Goal: Task Accomplishment & Management: Use online tool/utility

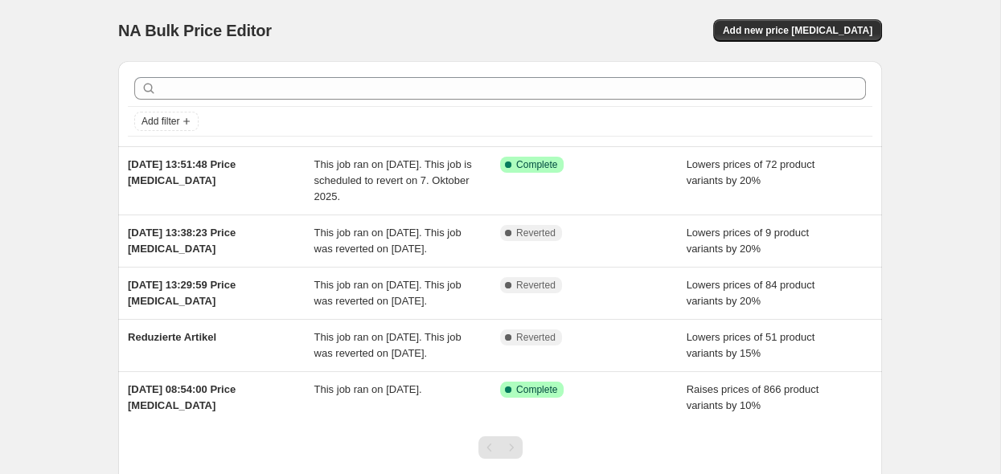
click at [476, 47] on div "NA Bulk Price Editor. This page is ready NA Bulk Price Editor Add new price [ME…" at bounding box center [500, 30] width 764 height 61
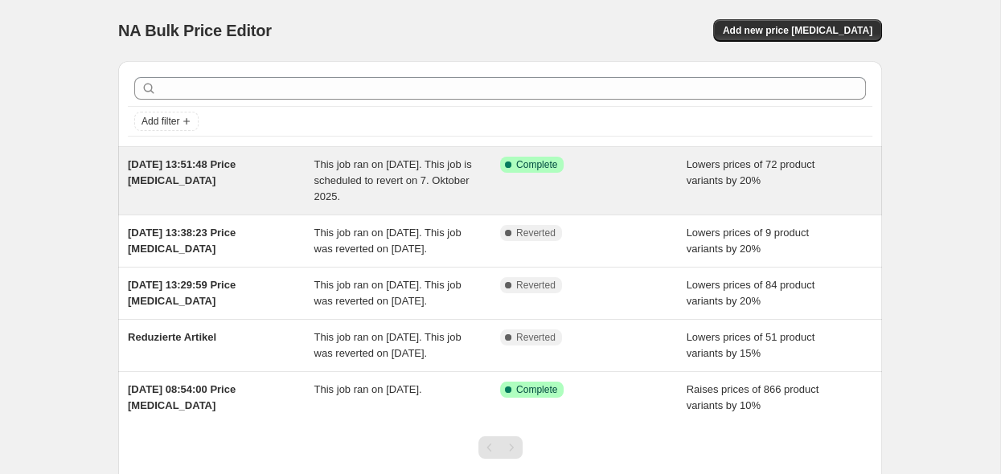
click at [601, 184] on div "Success Complete Complete" at bounding box center [593, 181] width 186 height 48
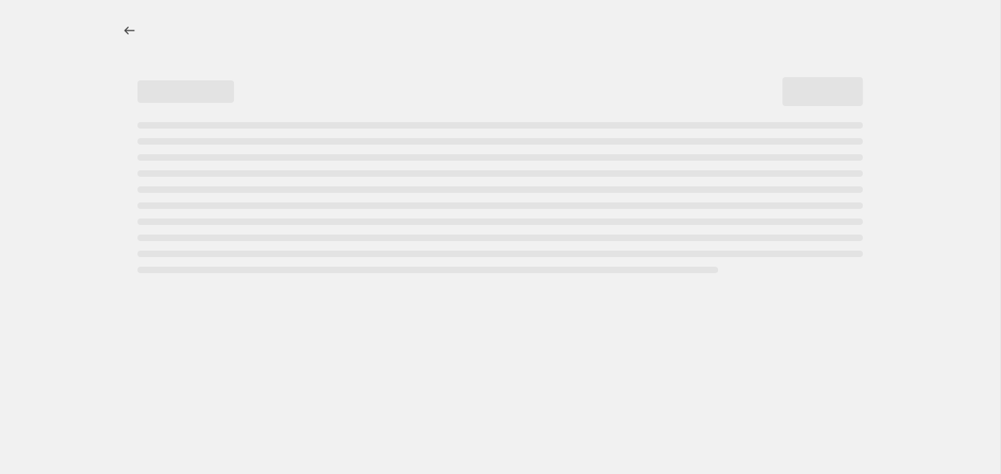
select select "percentage"
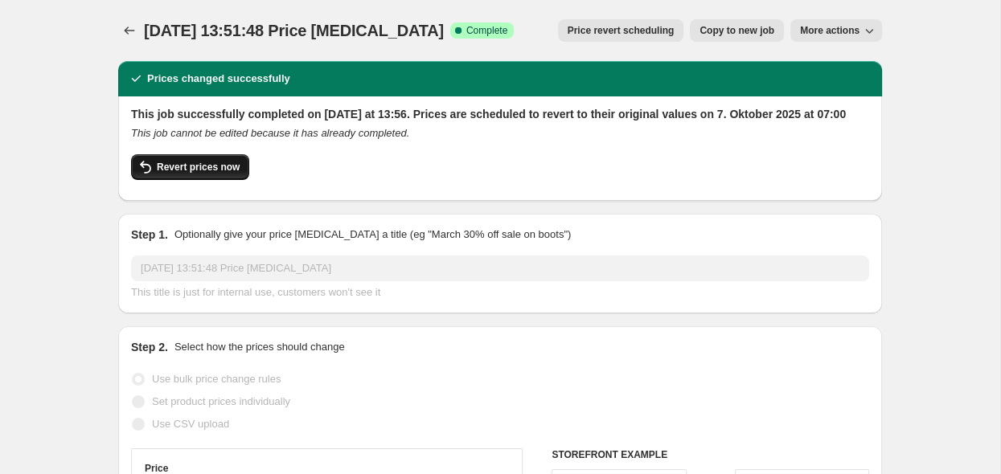
click at [219, 174] on span "Revert prices now" at bounding box center [198, 167] width 83 height 13
checkbox input "false"
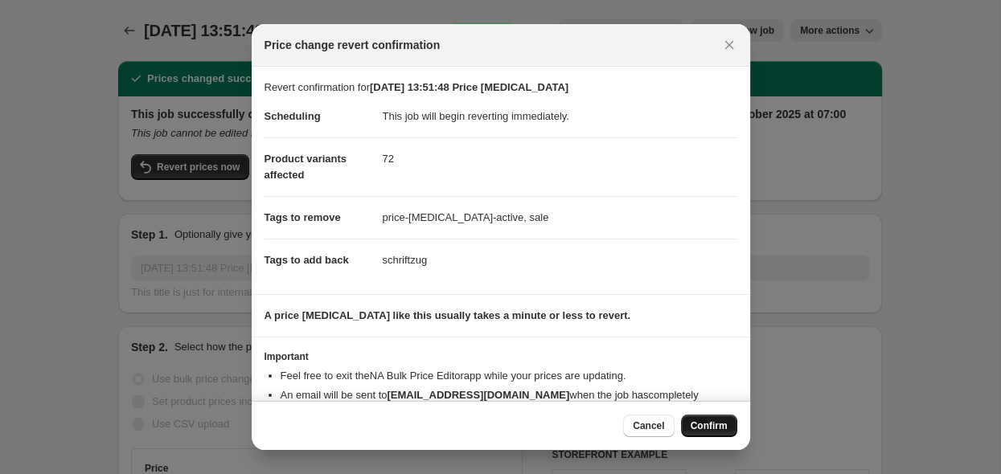
click at [714, 428] on span "Confirm" at bounding box center [708, 426] width 37 height 13
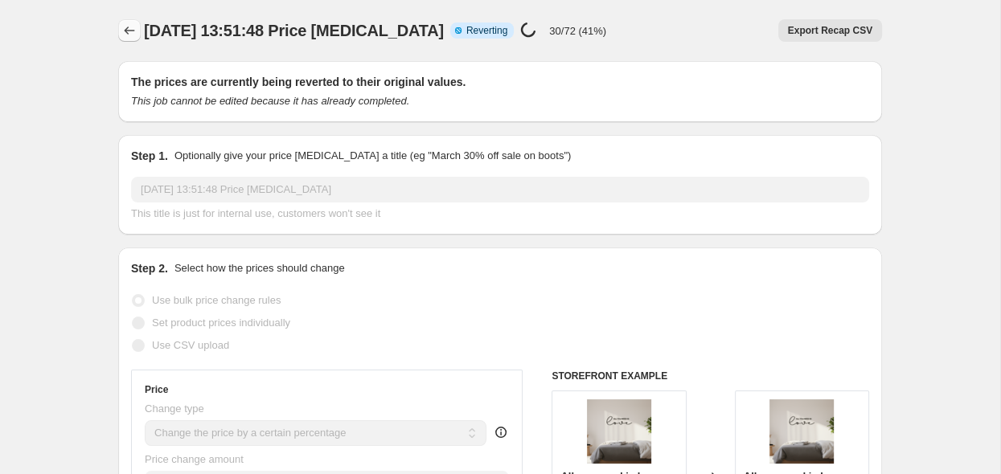
click at [129, 30] on icon "Price change jobs" at bounding box center [129, 31] width 16 height 16
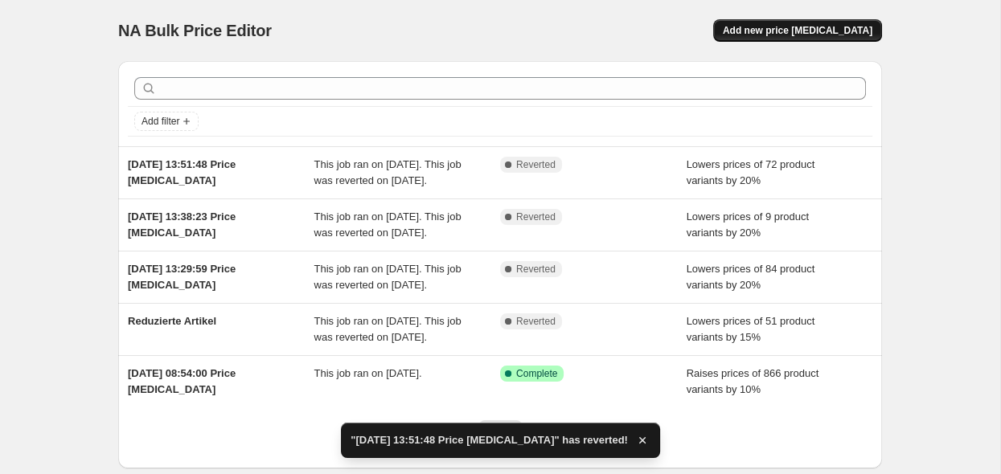
click at [779, 27] on span "Add new price [MEDICAL_DATA]" at bounding box center [798, 30] width 150 height 13
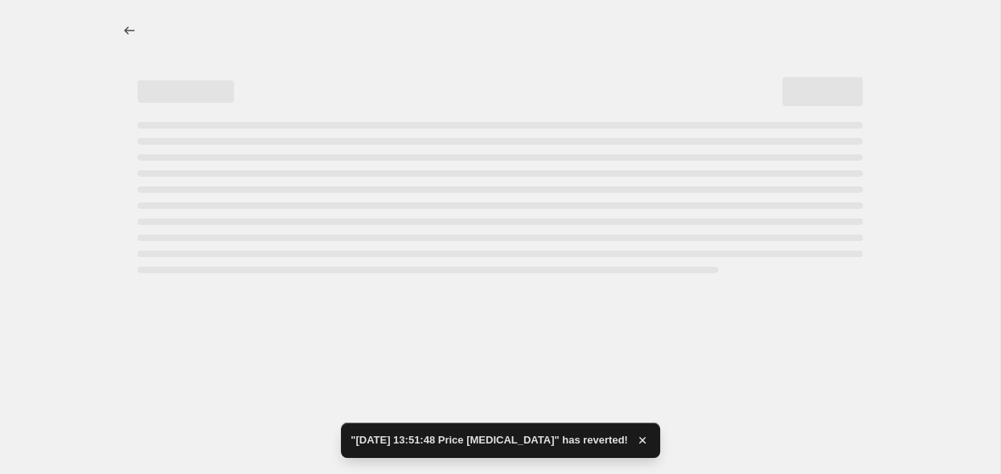
select select "percentage"
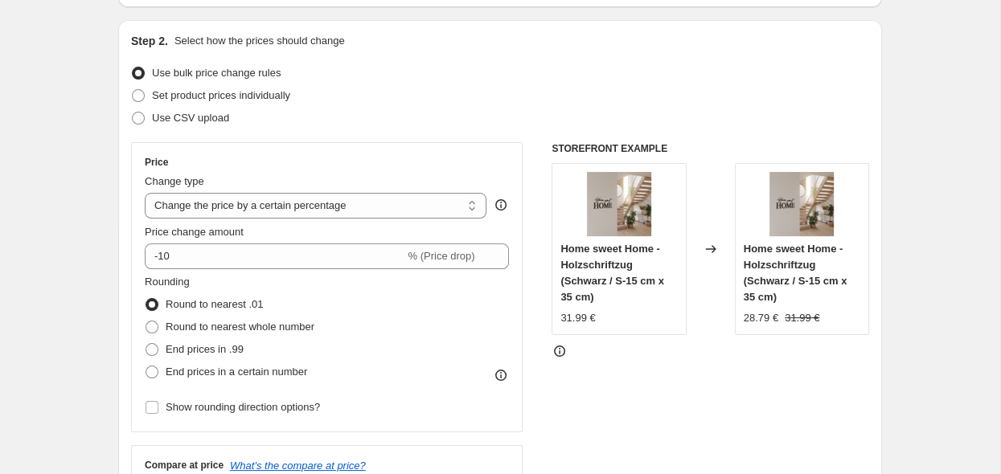
scroll to position [170, 0]
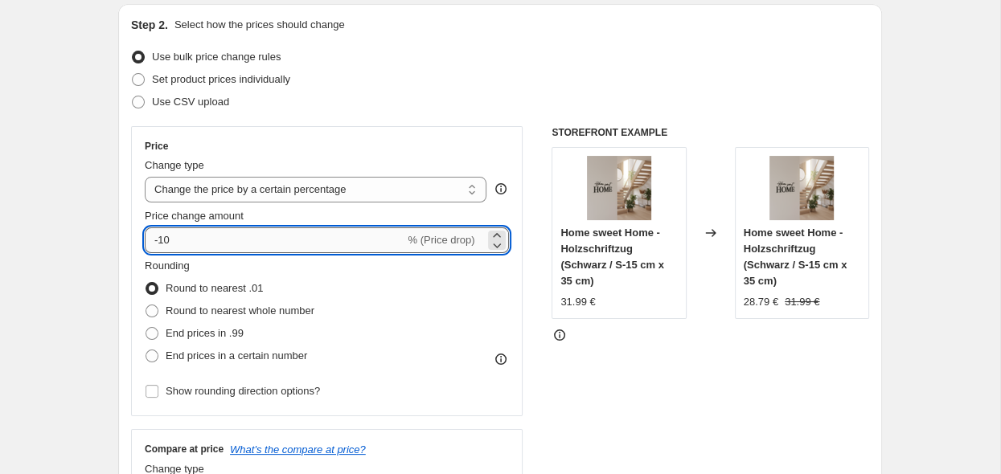
drag, startPoint x: 263, startPoint y: 242, endPoint x: 158, endPoint y: 245, distance: 104.5
click at [158, 245] on input "-10" at bounding box center [275, 240] width 260 height 26
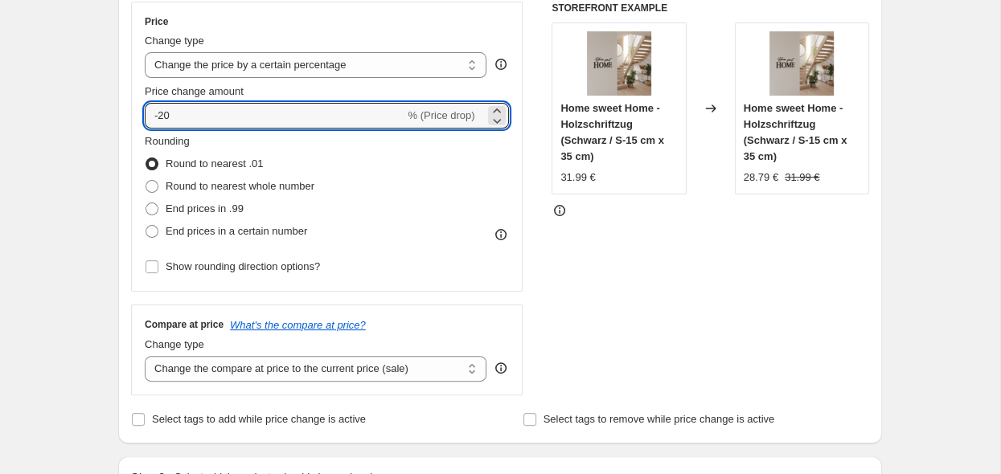
scroll to position [254, 0]
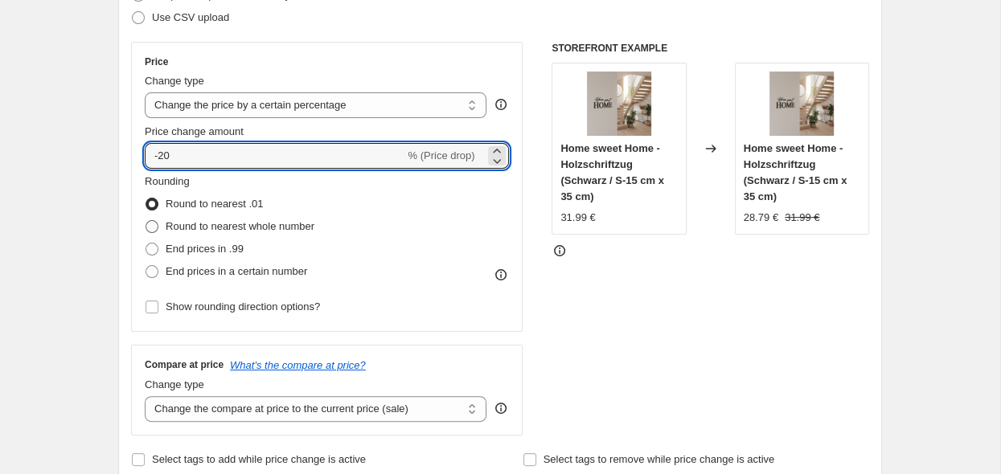
type input "-20"
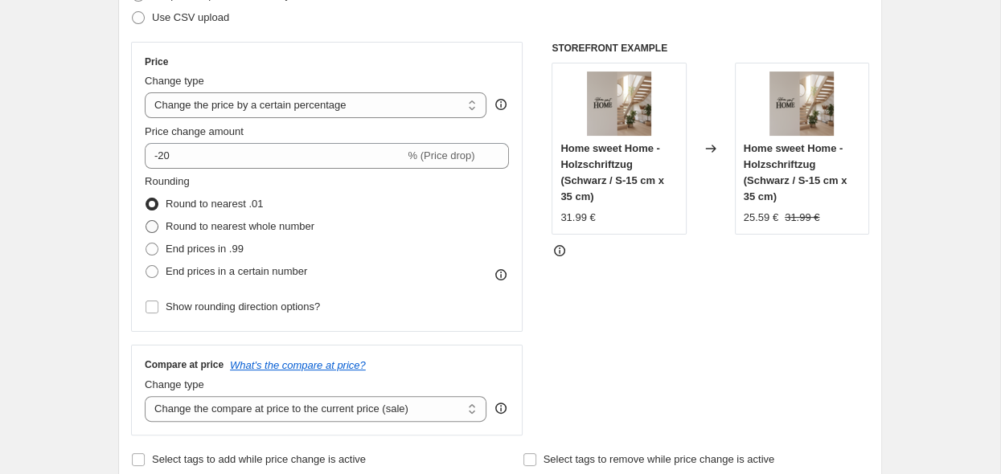
click at [189, 230] on span "Round to nearest whole number" at bounding box center [240, 226] width 149 height 12
click at [146, 221] on input "Round to nearest whole number" at bounding box center [145, 220] width 1 height 1
radio input "true"
click at [198, 255] on span "End prices in .99" at bounding box center [205, 249] width 78 height 12
click at [146, 244] on input "End prices in .99" at bounding box center [145, 243] width 1 height 1
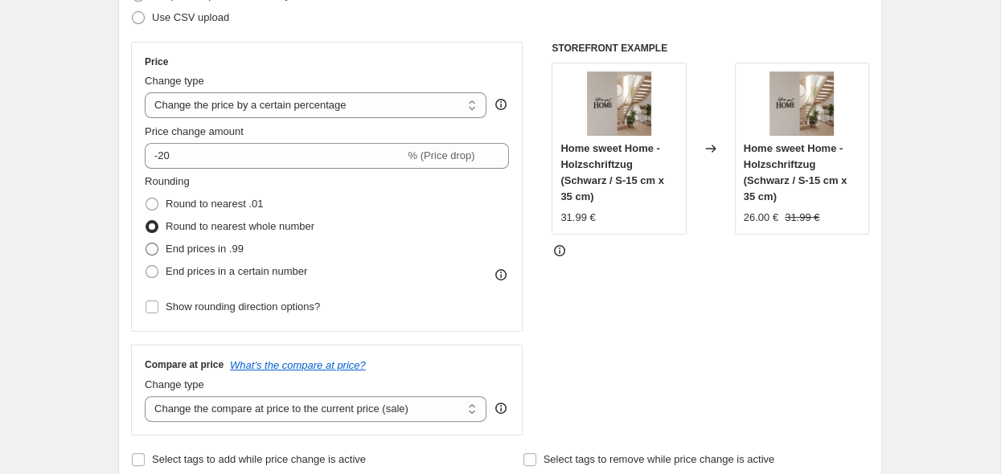
radio input "true"
click at [206, 231] on span "Round to nearest whole number" at bounding box center [240, 226] width 149 height 12
click at [146, 221] on input "Round to nearest whole number" at bounding box center [145, 220] width 1 height 1
radio input "true"
click at [244, 273] on span "End prices in a certain number" at bounding box center [236, 271] width 141 height 12
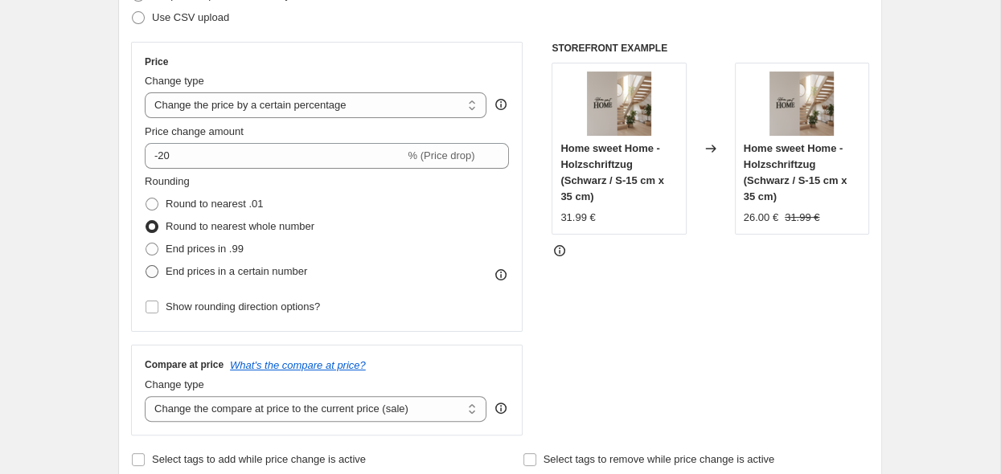
click at [146, 266] on input "End prices in a certain number" at bounding box center [145, 265] width 1 height 1
radio input "true"
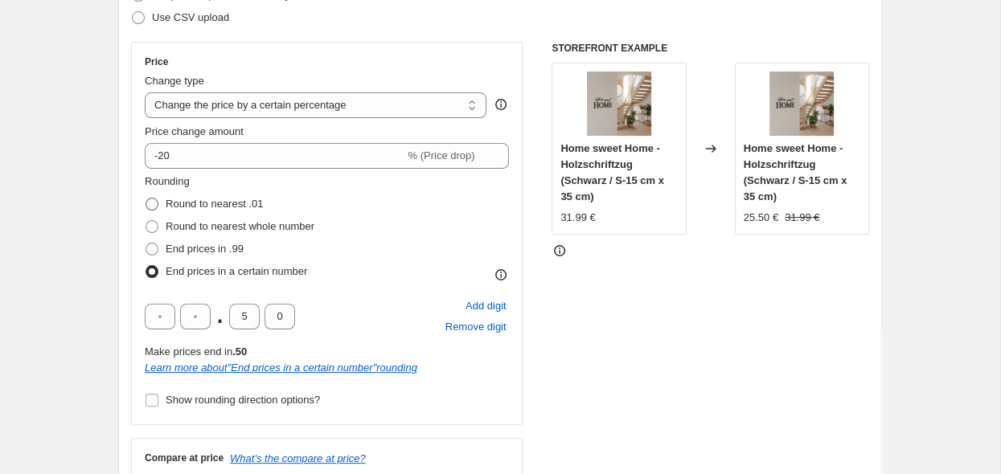
click at [221, 207] on span "Round to nearest .01" at bounding box center [214, 204] width 97 height 12
click at [146, 199] on input "Round to nearest .01" at bounding box center [145, 198] width 1 height 1
radio input "true"
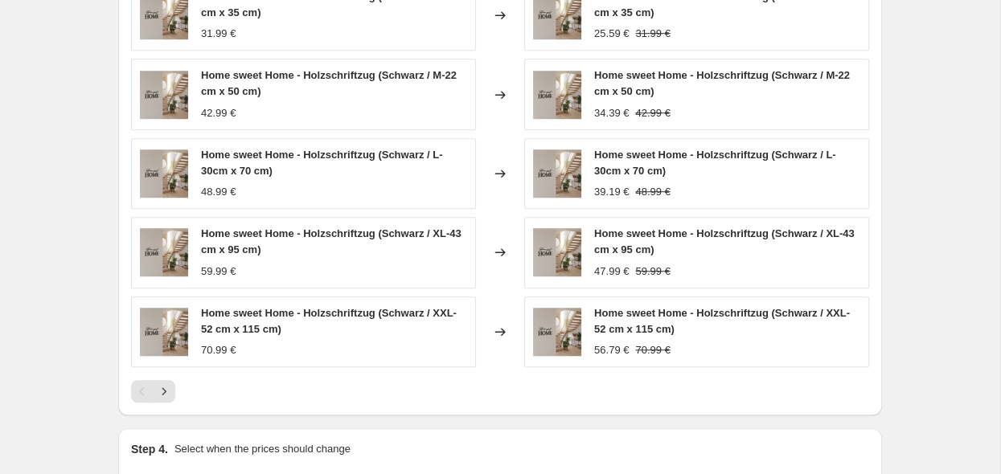
scroll to position [1018, 0]
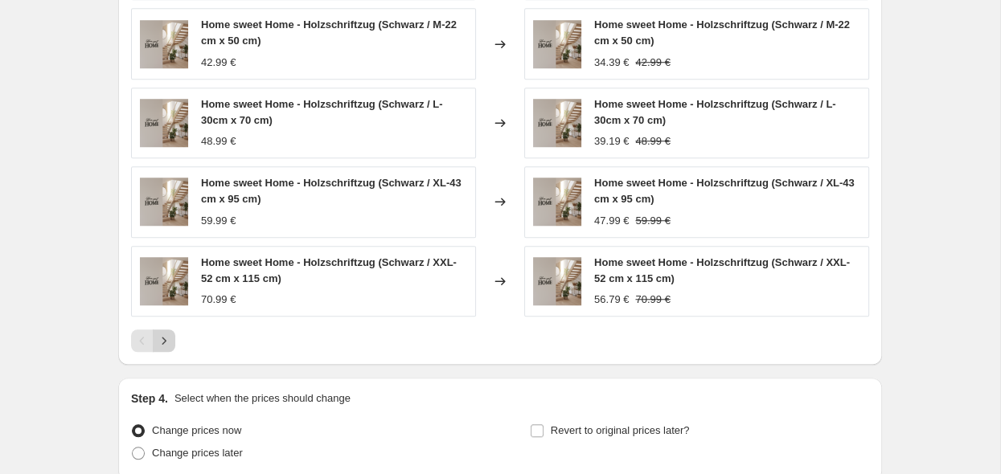
click at [168, 339] on icon "Next" at bounding box center [164, 341] width 16 height 16
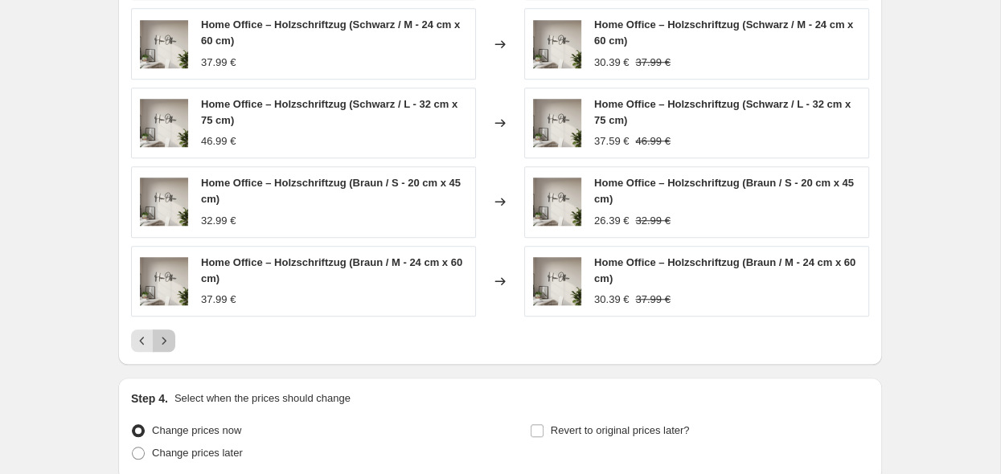
click at [168, 339] on icon "Next" at bounding box center [164, 341] width 16 height 16
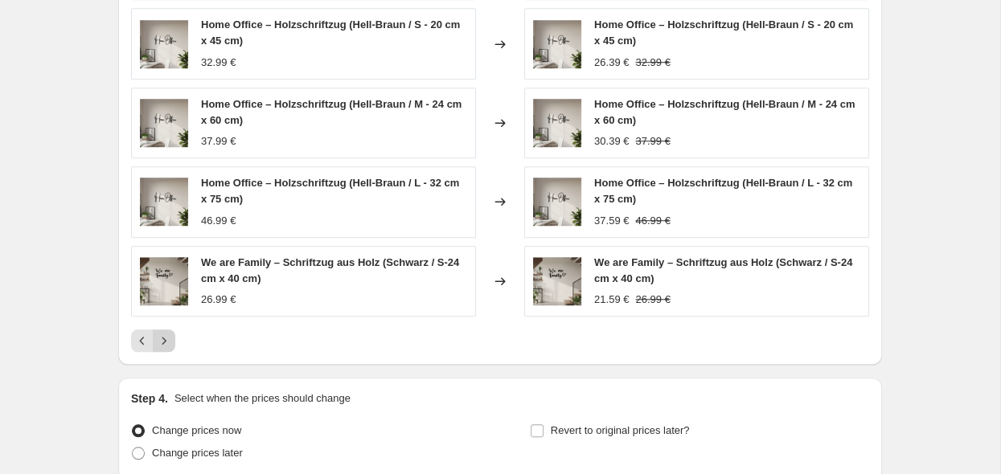
click at [168, 339] on icon "Next" at bounding box center [164, 341] width 16 height 16
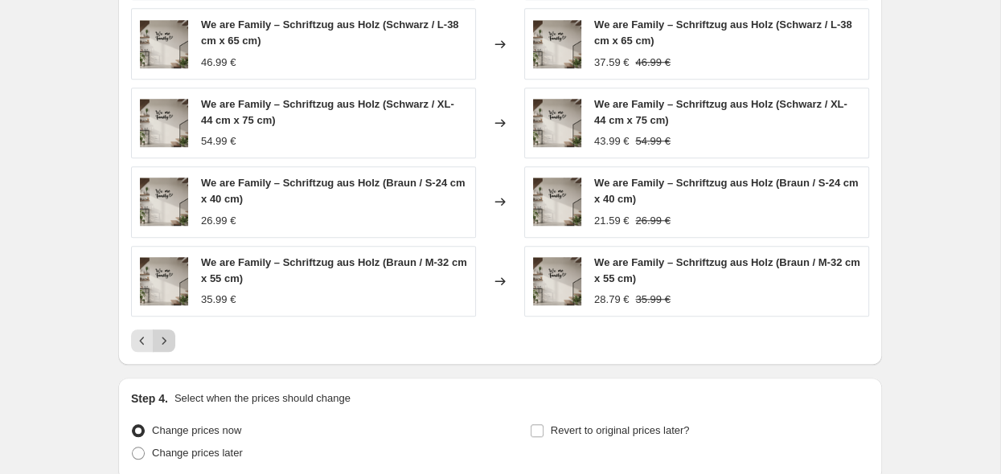
click at [168, 339] on icon "Next" at bounding box center [164, 341] width 16 height 16
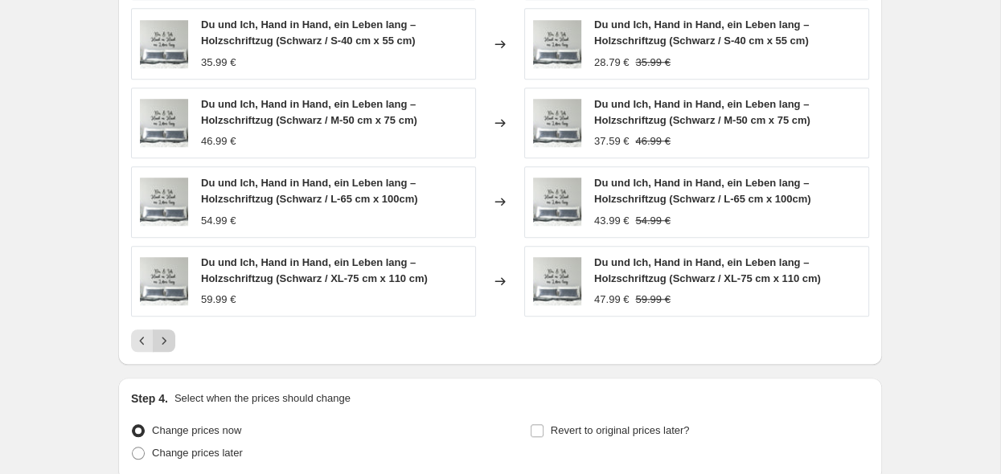
click at [168, 339] on icon "Next" at bounding box center [164, 341] width 16 height 16
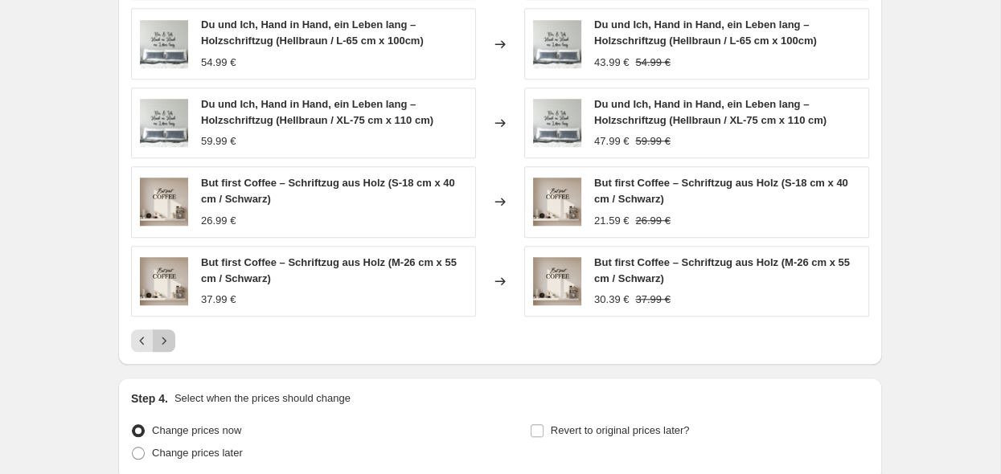
click at [168, 339] on icon "Next" at bounding box center [164, 341] width 16 height 16
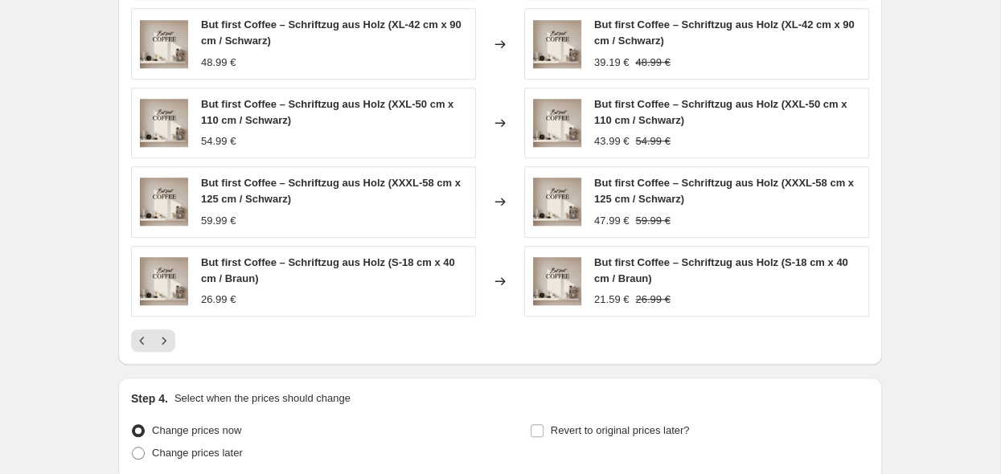
click at [178, 335] on div at bounding box center [500, 341] width 738 height 23
click at [165, 344] on icon "Next" at bounding box center [164, 341] width 16 height 16
click at [170, 338] on icon "Next" at bounding box center [164, 341] width 16 height 16
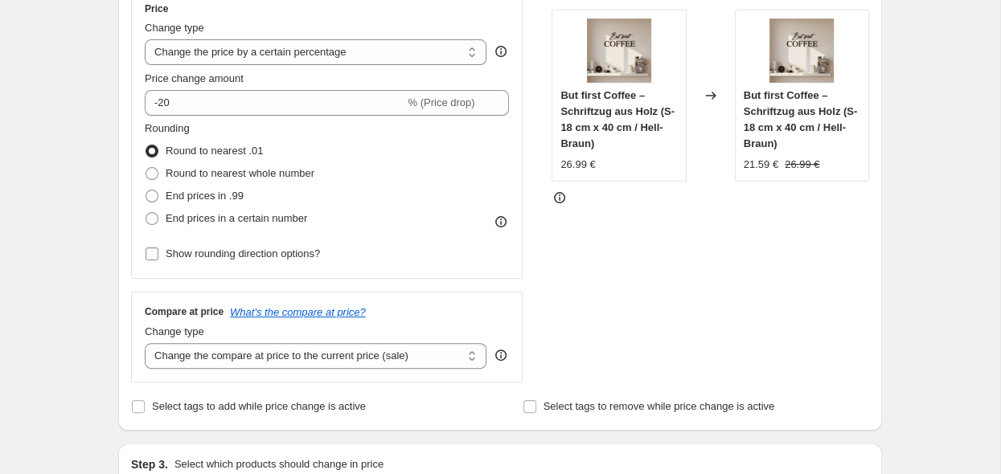
scroll to position [339, 0]
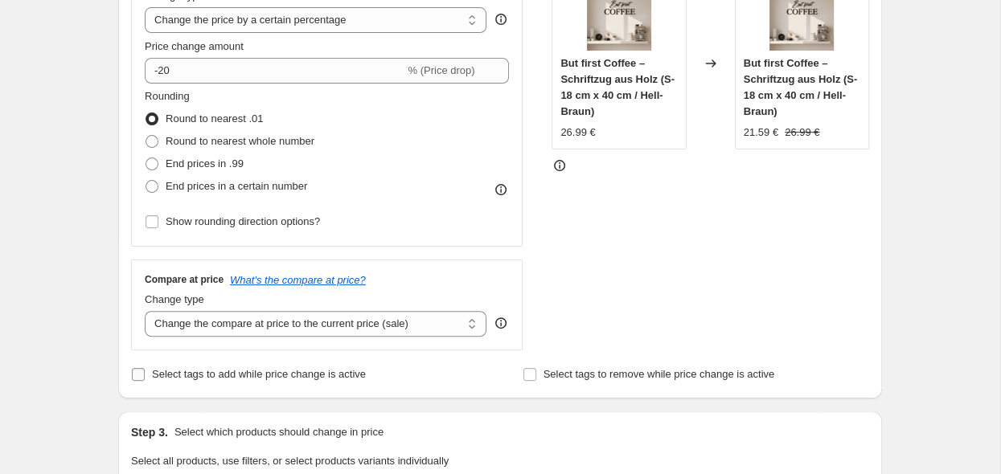
click at [140, 373] on input "Select tags to add while price change is active" at bounding box center [138, 374] width 13 height 13
checkbox input "true"
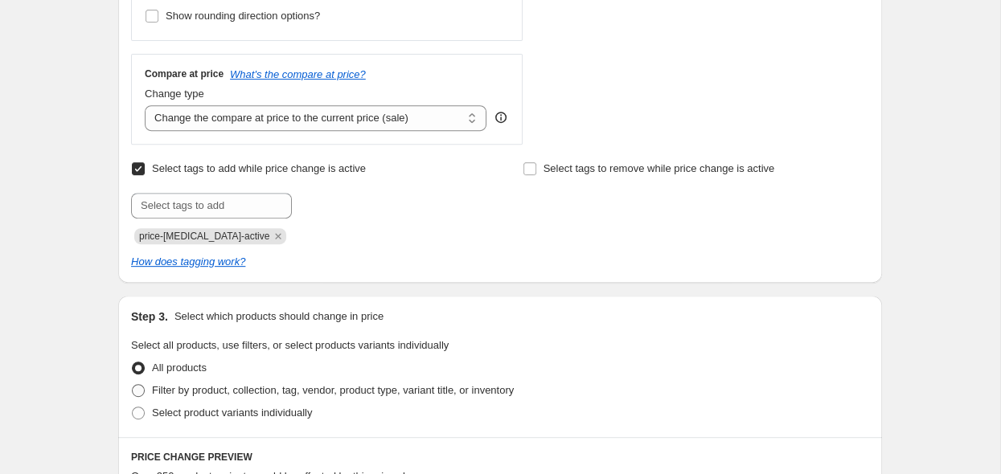
scroll to position [594, 0]
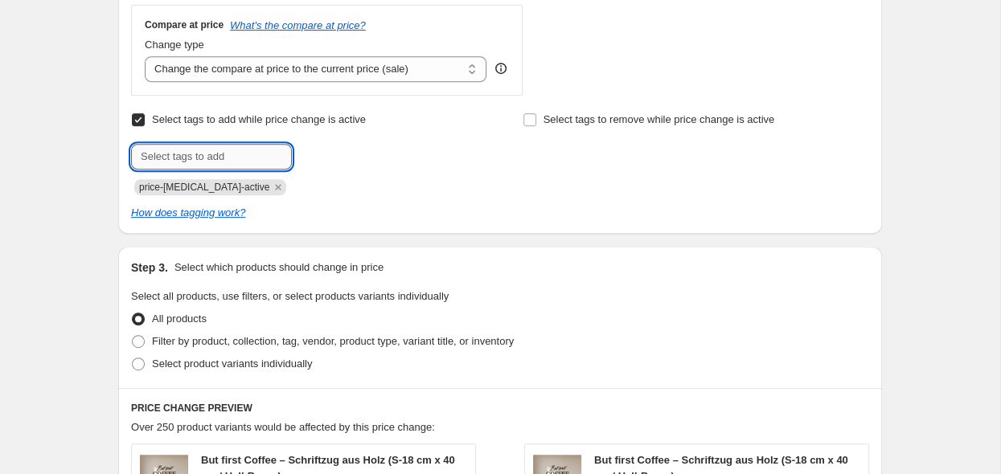
click at [258, 158] on input "text" at bounding box center [211, 157] width 161 height 26
type input "sale"
click at [335, 161] on span "sale" at bounding box center [336, 155] width 18 height 11
click at [533, 122] on input "Select tags to remove while price change is active" at bounding box center [529, 119] width 13 height 13
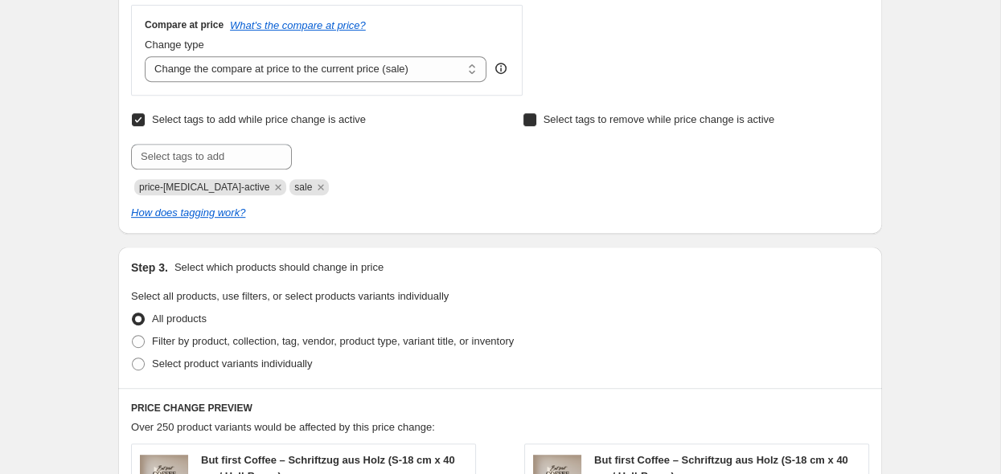
checkbox input "true"
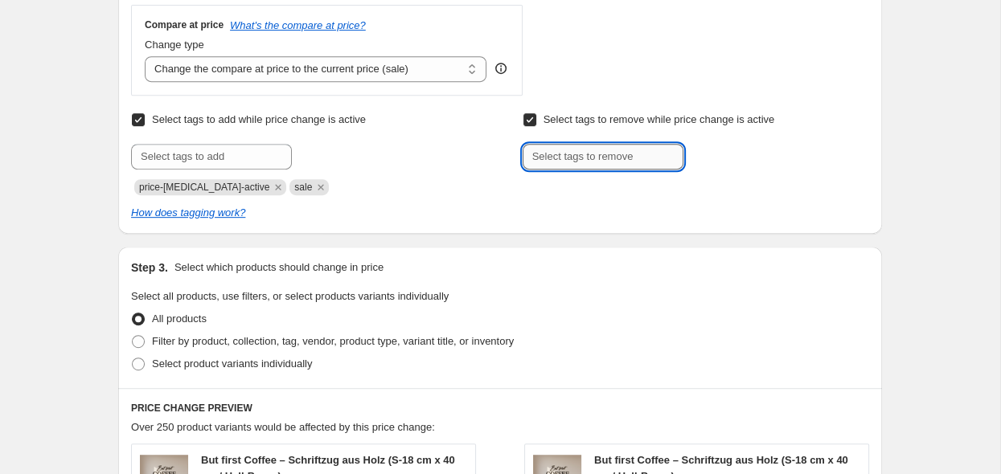
click at [564, 166] on input "text" at bounding box center [602, 157] width 161 height 26
type input "style"
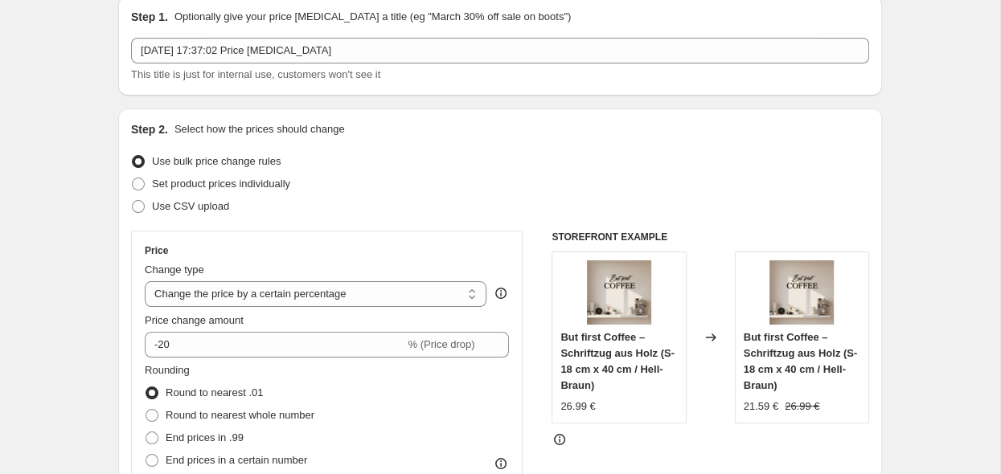
scroll to position [0, 0]
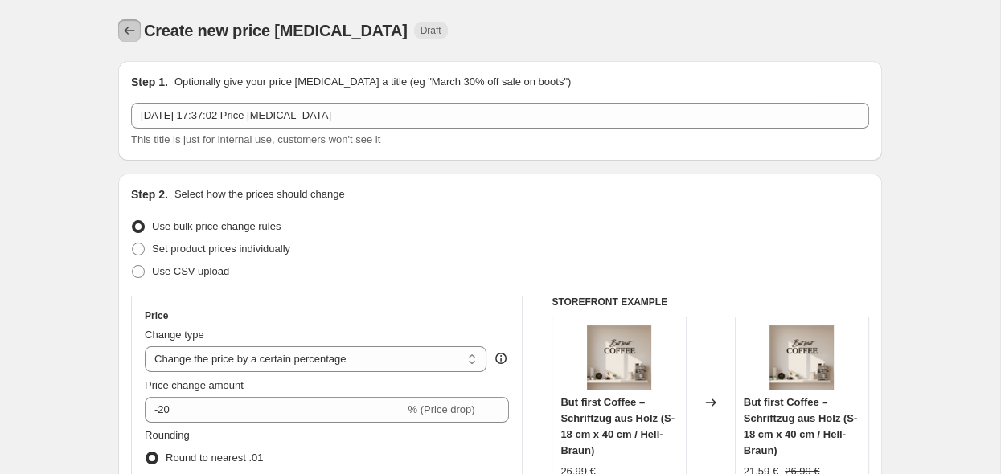
click at [130, 36] on icon "Price change jobs" at bounding box center [129, 31] width 16 height 16
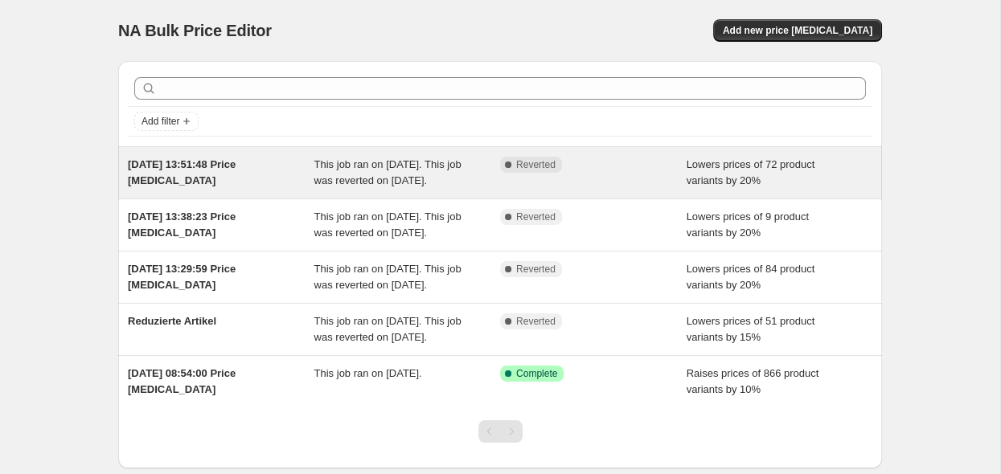
click at [398, 189] on div "This job ran on [DATE]. This job was reverted on [DATE]." at bounding box center [407, 173] width 186 height 32
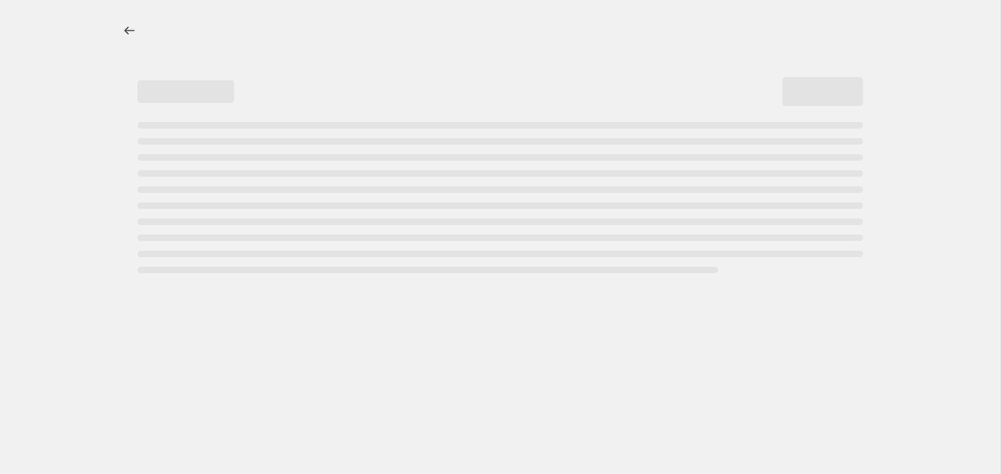
select select "percentage"
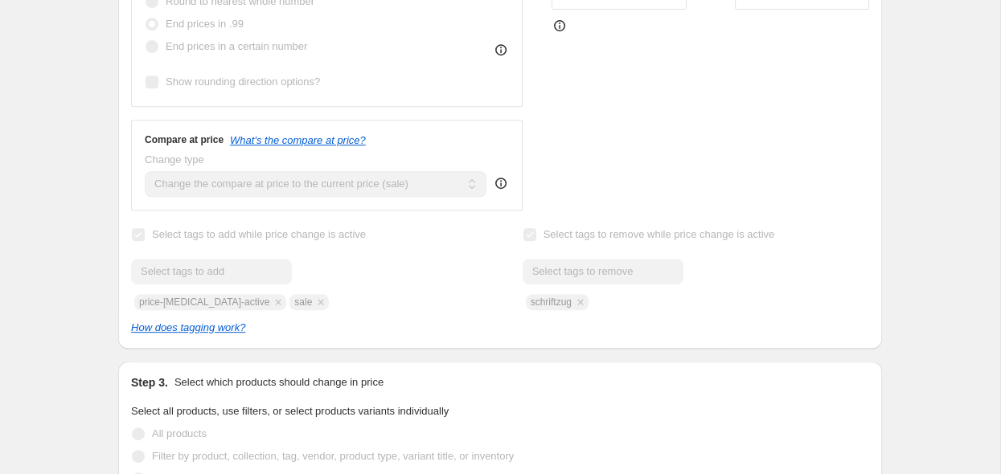
scroll to position [594, 0]
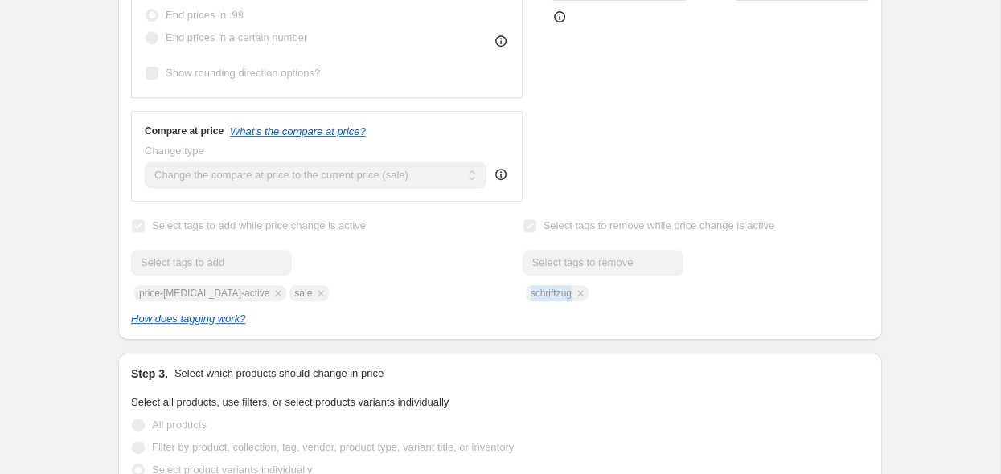
drag, startPoint x: 600, startPoint y: 296, endPoint x: 526, endPoint y: 301, distance: 74.2
click at [526, 301] on div "Select tags to add while price change is active Submit price-[MEDICAL_DATA]-act…" at bounding box center [500, 271] width 738 height 113
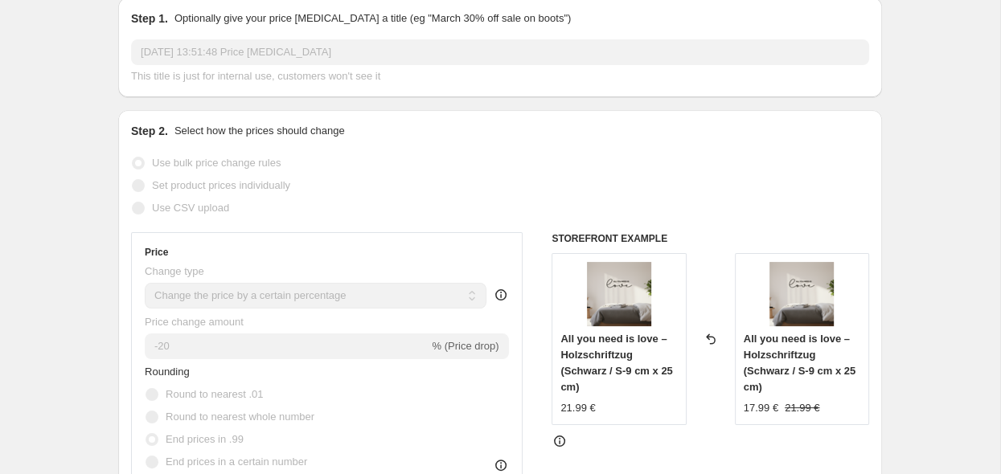
scroll to position [0, 0]
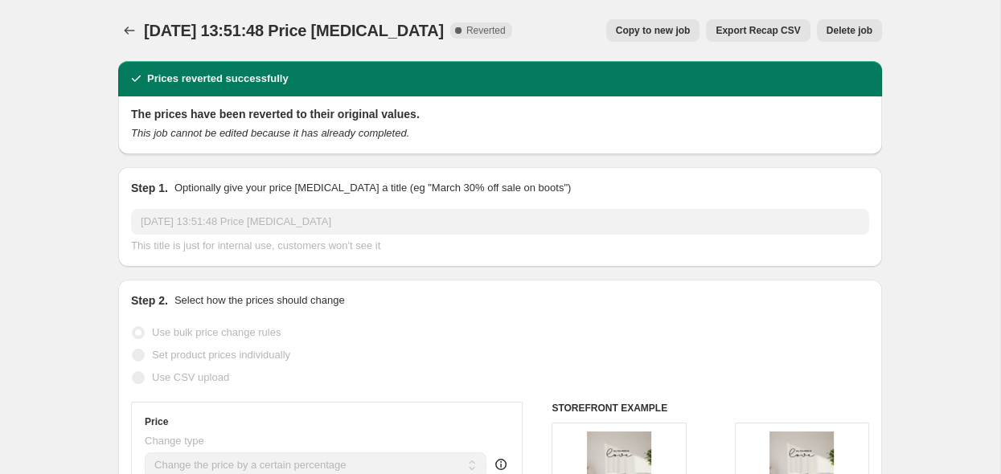
click at [669, 33] on span "Copy to new job" at bounding box center [653, 30] width 75 height 13
select select "percentage"
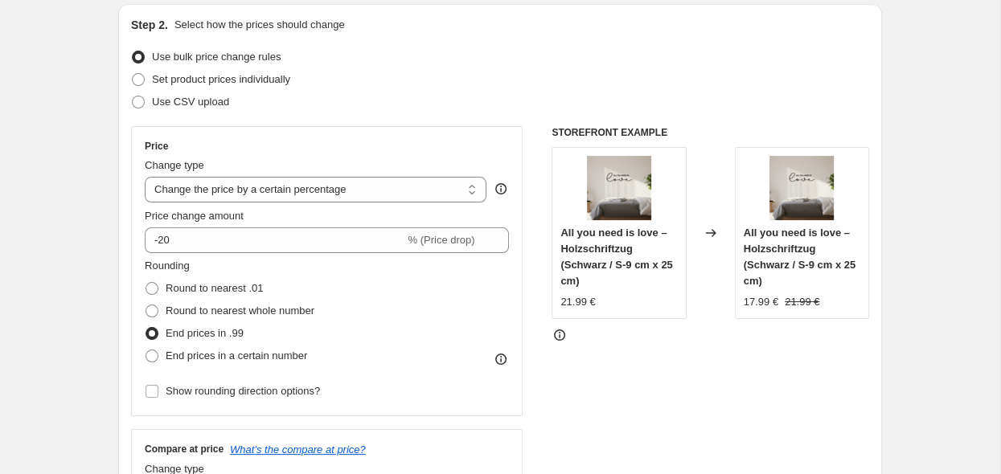
scroll to position [254, 0]
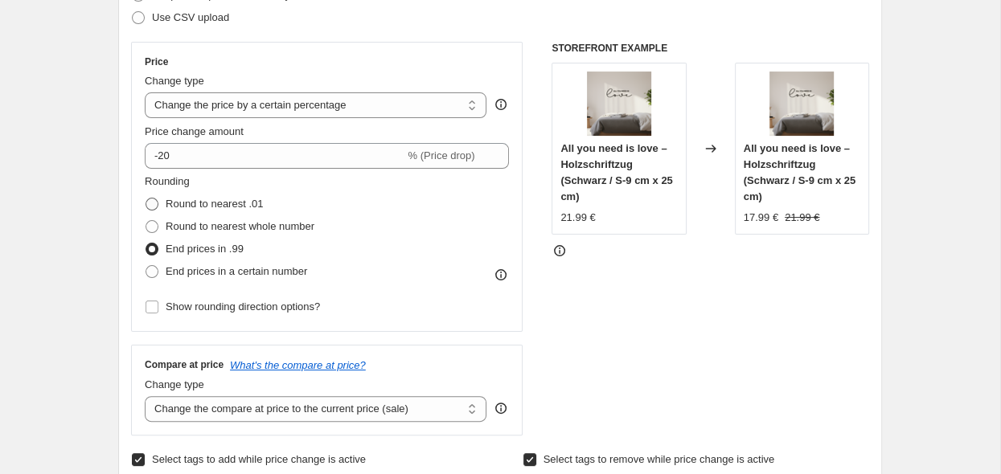
click at [217, 207] on span "Round to nearest .01" at bounding box center [214, 204] width 97 height 12
click at [146, 199] on input "Round to nearest .01" at bounding box center [145, 198] width 1 height 1
radio input "true"
click at [269, 227] on span "Round to nearest whole number" at bounding box center [240, 226] width 149 height 12
click at [146, 221] on input "Round to nearest whole number" at bounding box center [145, 220] width 1 height 1
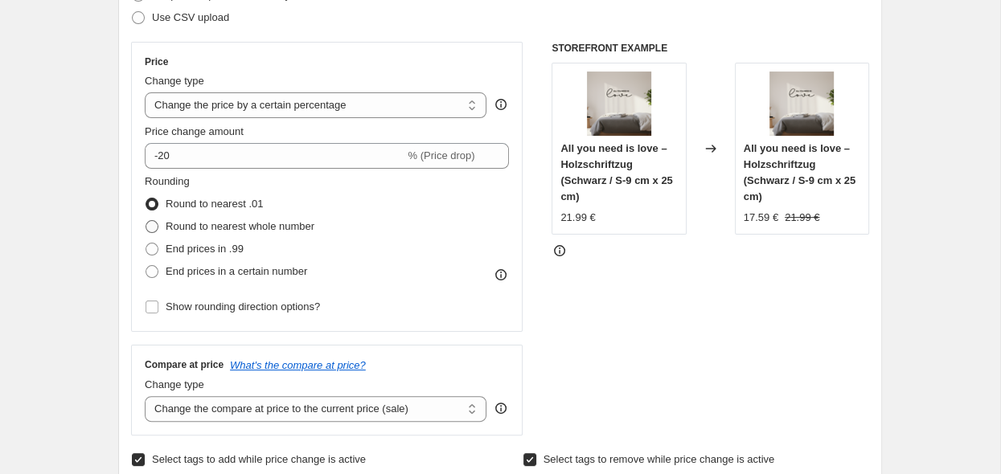
radio input "true"
click at [203, 249] on span "End prices in .99" at bounding box center [205, 249] width 78 height 12
click at [146, 244] on input "End prices in .99" at bounding box center [145, 243] width 1 height 1
radio input "true"
click at [213, 268] on span "End prices in a certain number" at bounding box center [236, 271] width 141 height 12
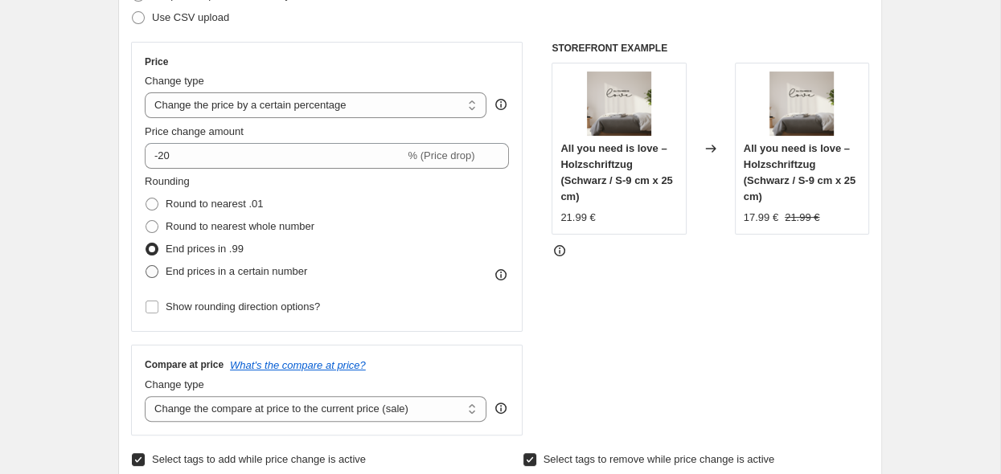
click at [146, 266] on input "End prices in a certain number" at bounding box center [145, 265] width 1 height 1
radio input "true"
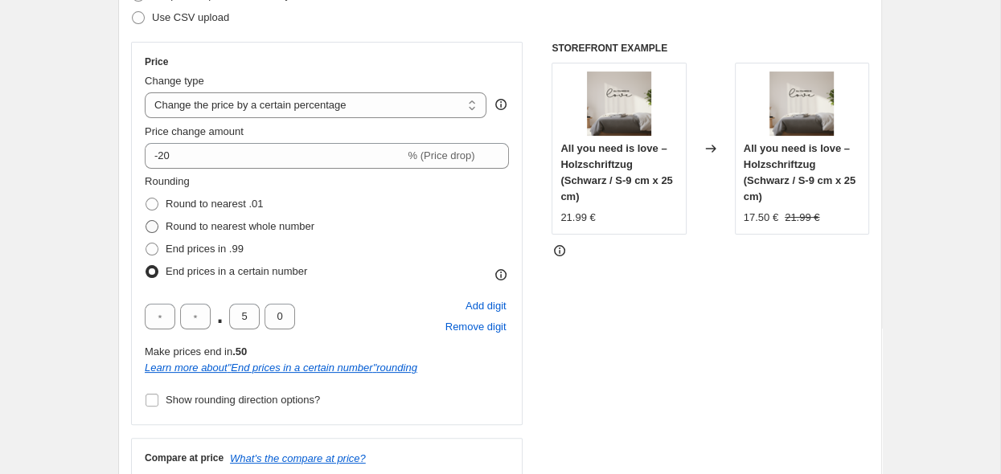
click at [178, 229] on span "Round to nearest whole number" at bounding box center [240, 226] width 149 height 12
click at [146, 221] on input "Round to nearest whole number" at bounding box center [145, 220] width 1 height 1
radio input "true"
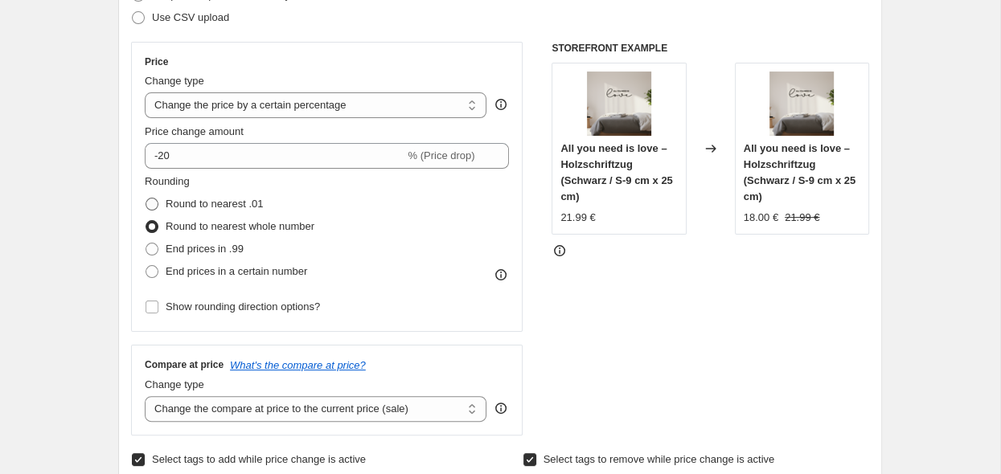
click at [170, 208] on span "Round to nearest .01" at bounding box center [214, 204] width 97 height 12
click at [146, 199] on input "Round to nearest .01" at bounding box center [145, 198] width 1 height 1
radio input "true"
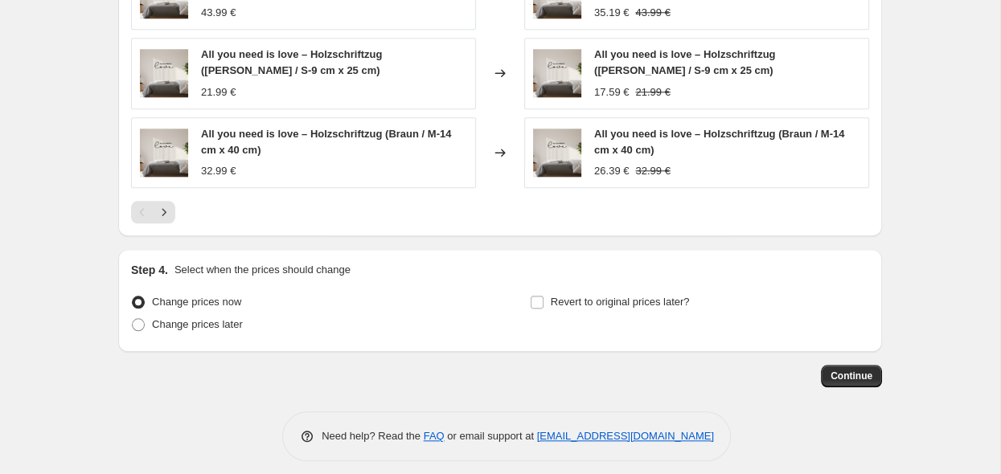
scroll to position [1296, 0]
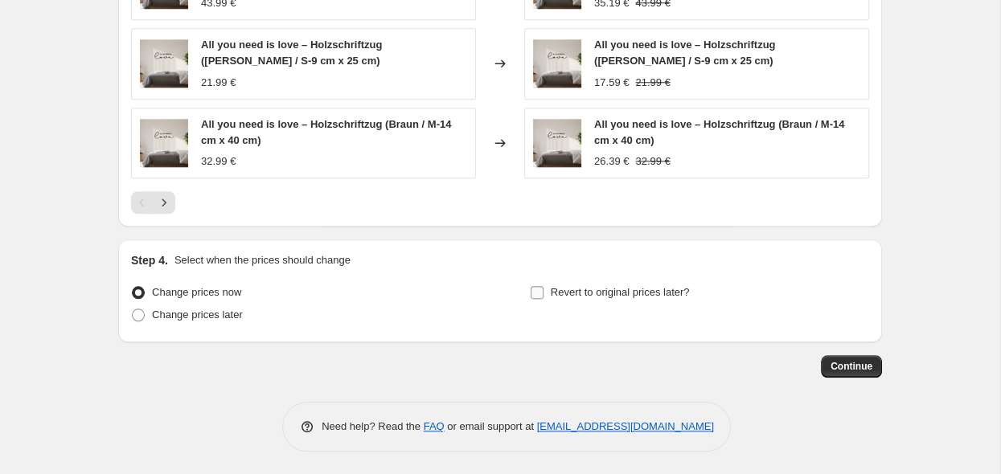
click at [536, 290] on input "Revert to original prices later?" at bounding box center [537, 292] width 13 height 13
checkbox input "true"
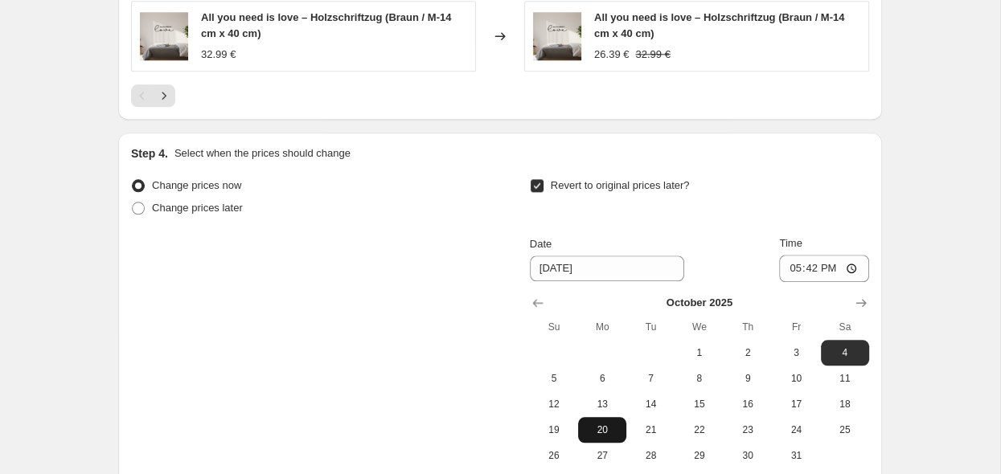
scroll to position [1465, 0]
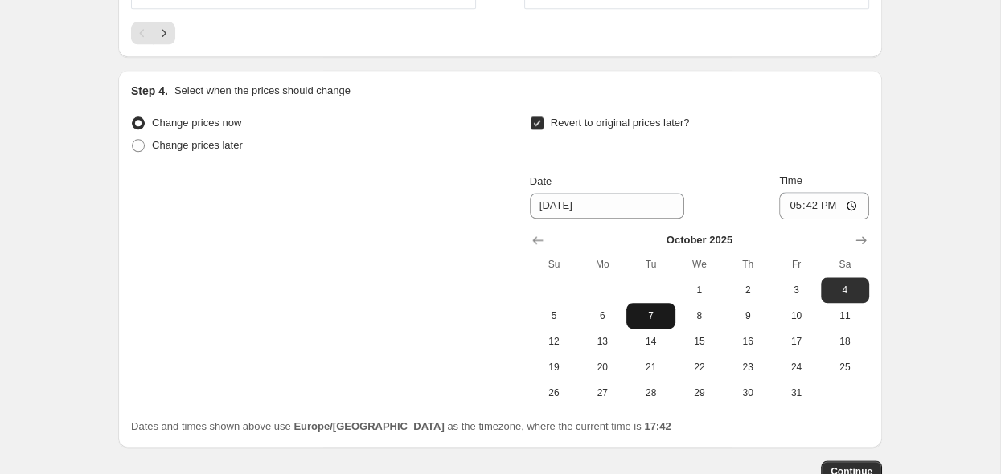
click at [660, 315] on span "7" at bounding box center [650, 315] width 35 height 13
type input "[DATE]"
click at [846, 465] on span "Continue" at bounding box center [851, 471] width 42 height 13
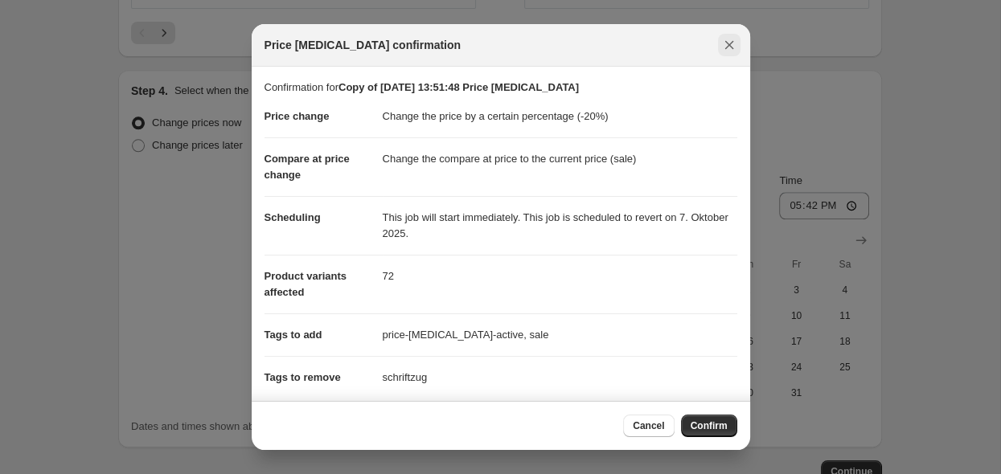
click at [725, 51] on icon "Close" at bounding box center [729, 45] width 16 height 16
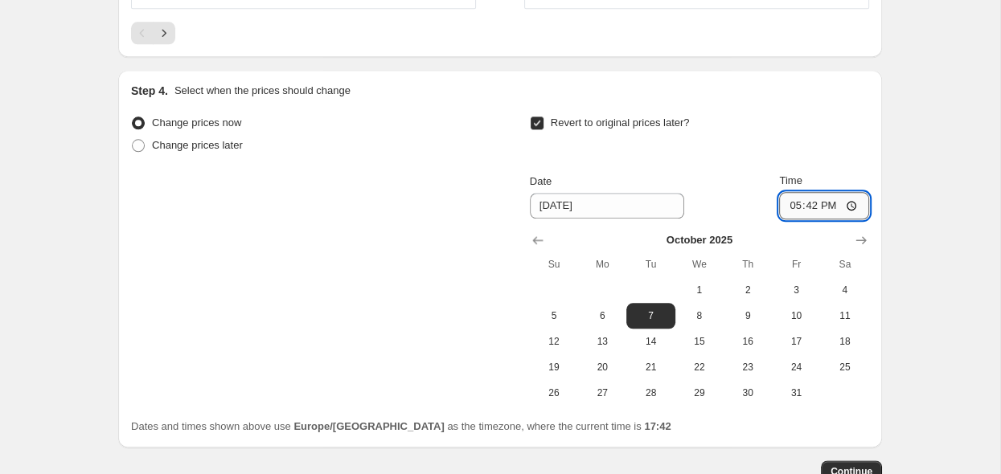
drag, startPoint x: 857, startPoint y: 204, endPoint x: 817, endPoint y: 203, distance: 40.2
click at [817, 203] on input "17:42" at bounding box center [824, 205] width 90 height 27
click at [832, 197] on input "17:42" at bounding box center [824, 205] width 90 height 27
type input "07:00"
click at [854, 465] on span "Continue" at bounding box center [851, 471] width 42 height 13
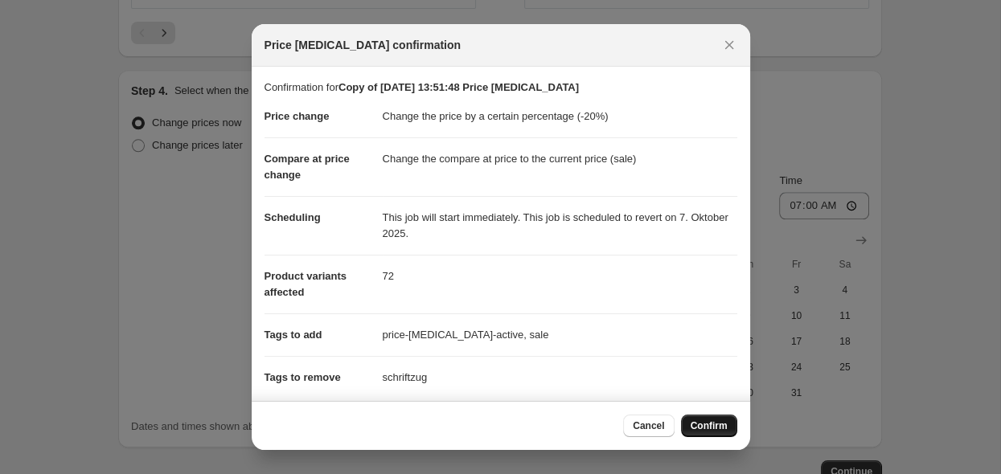
click at [718, 429] on span "Confirm" at bounding box center [708, 426] width 37 height 13
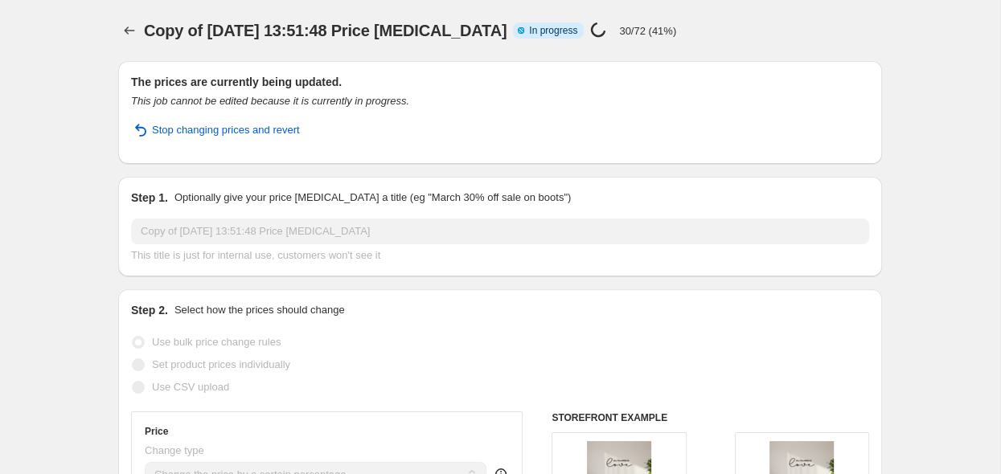
select select "percentage"
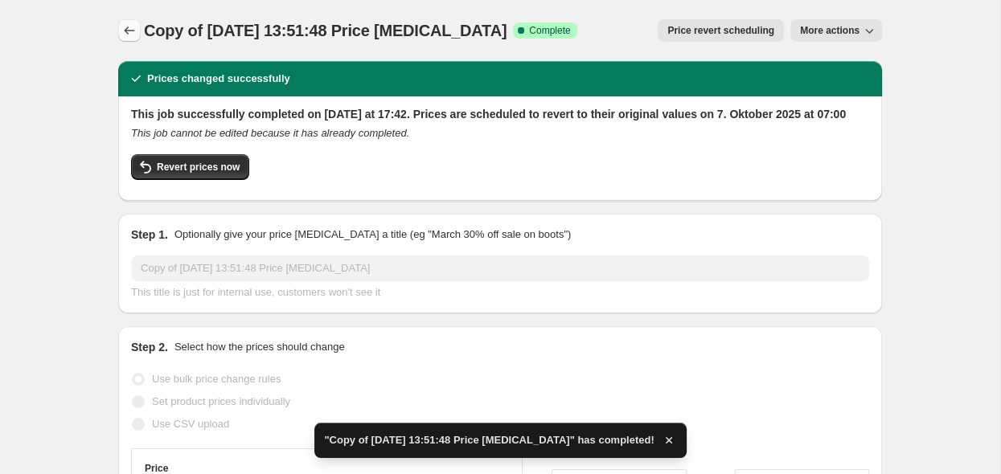
click at [130, 31] on icon "Price change jobs" at bounding box center [129, 31] width 16 height 16
